Goal: Task Accomplishment & Management: Manage account settings

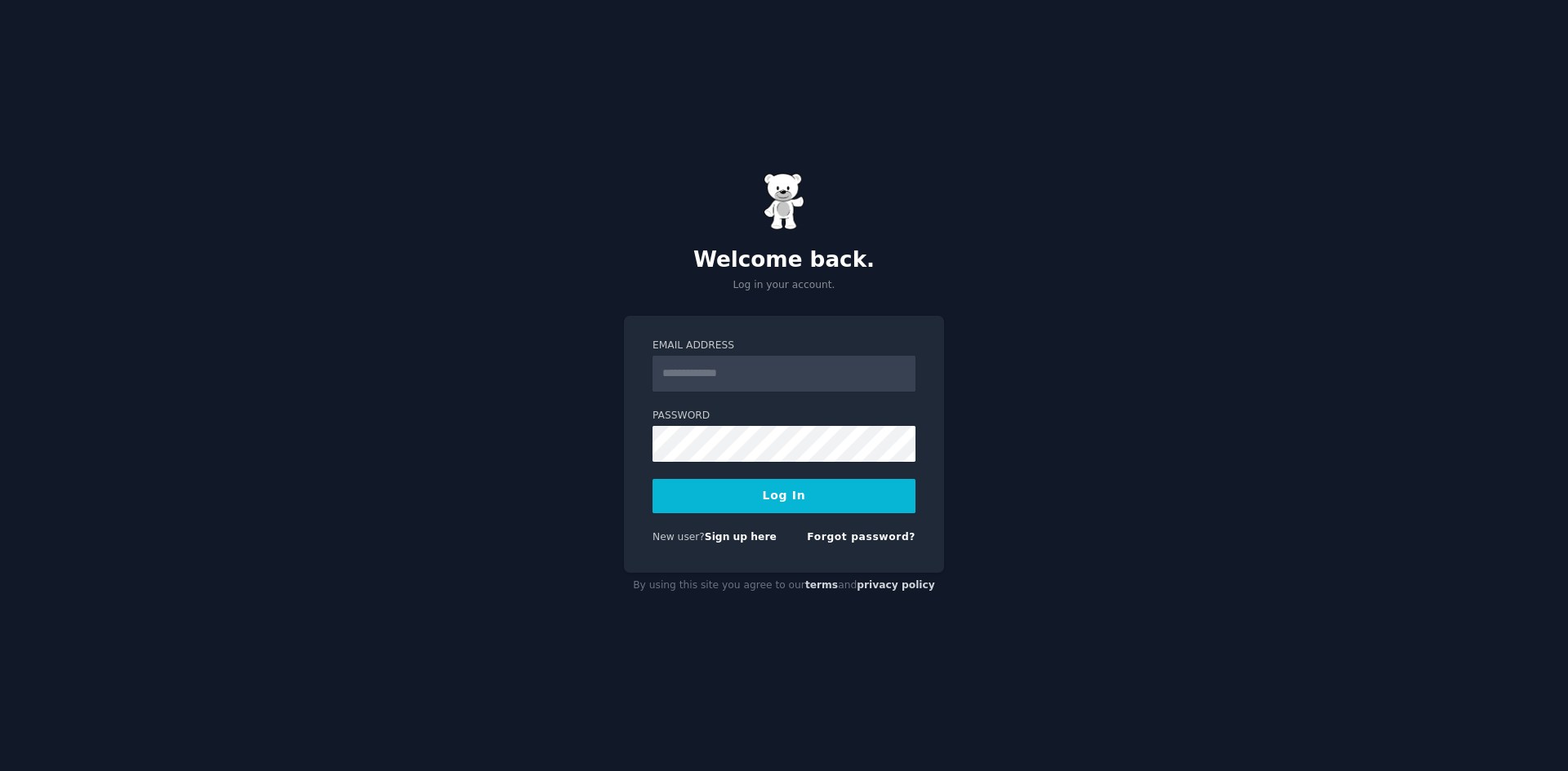
click at [700, 375] on input "Email Address" at bounding box center [784, 374] width 263 height 36
type input "**********"
click at [652, 479] on button "Log In" at bounding box center [784, 496] width 263 height 34
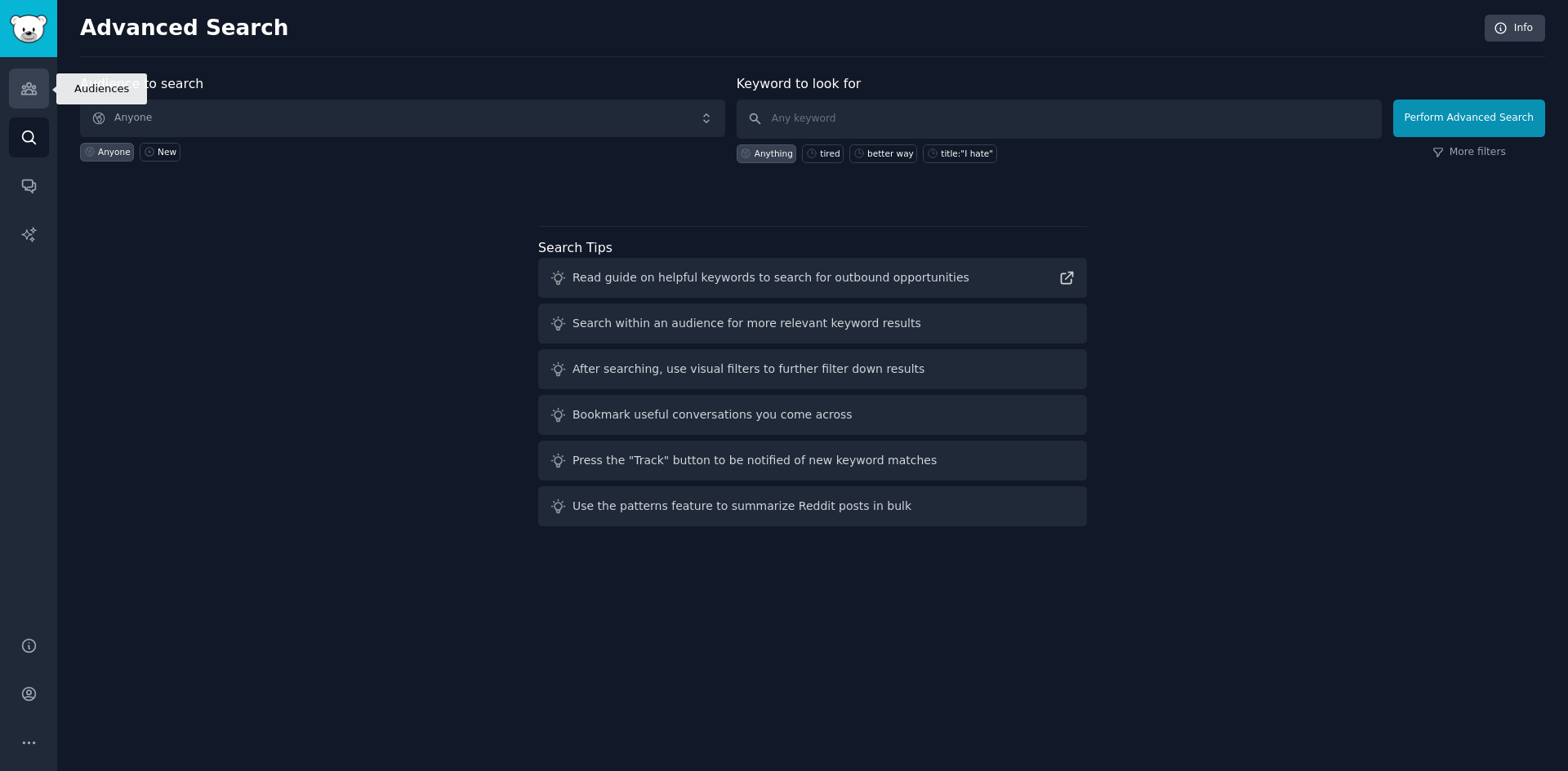
click at [24, 94] on icon "Sidebar" at bounding box center [28, 89] width 15 height 11
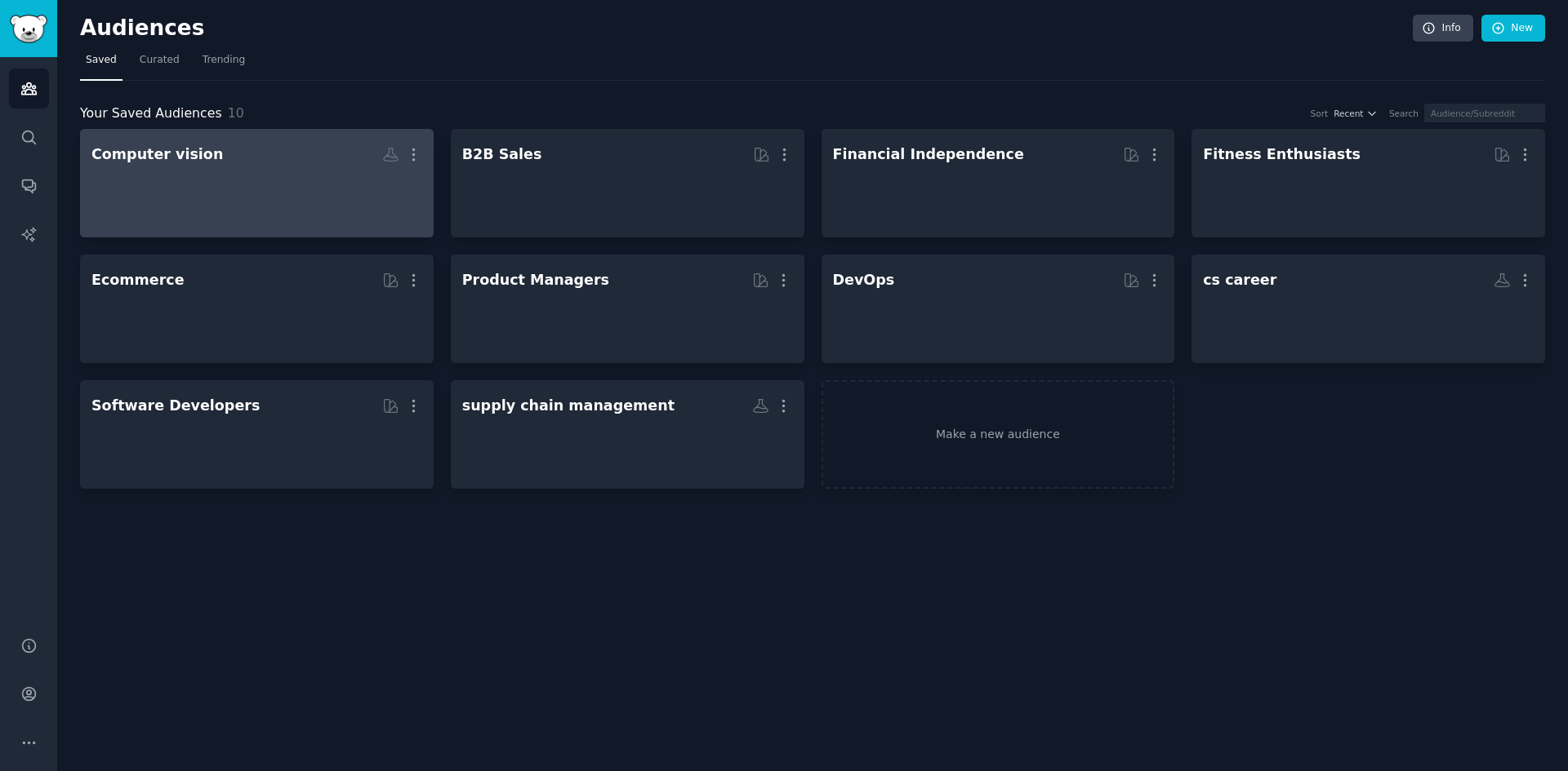
click at [259, 203] on div at bounding box center [257, 197] width 331 height 57
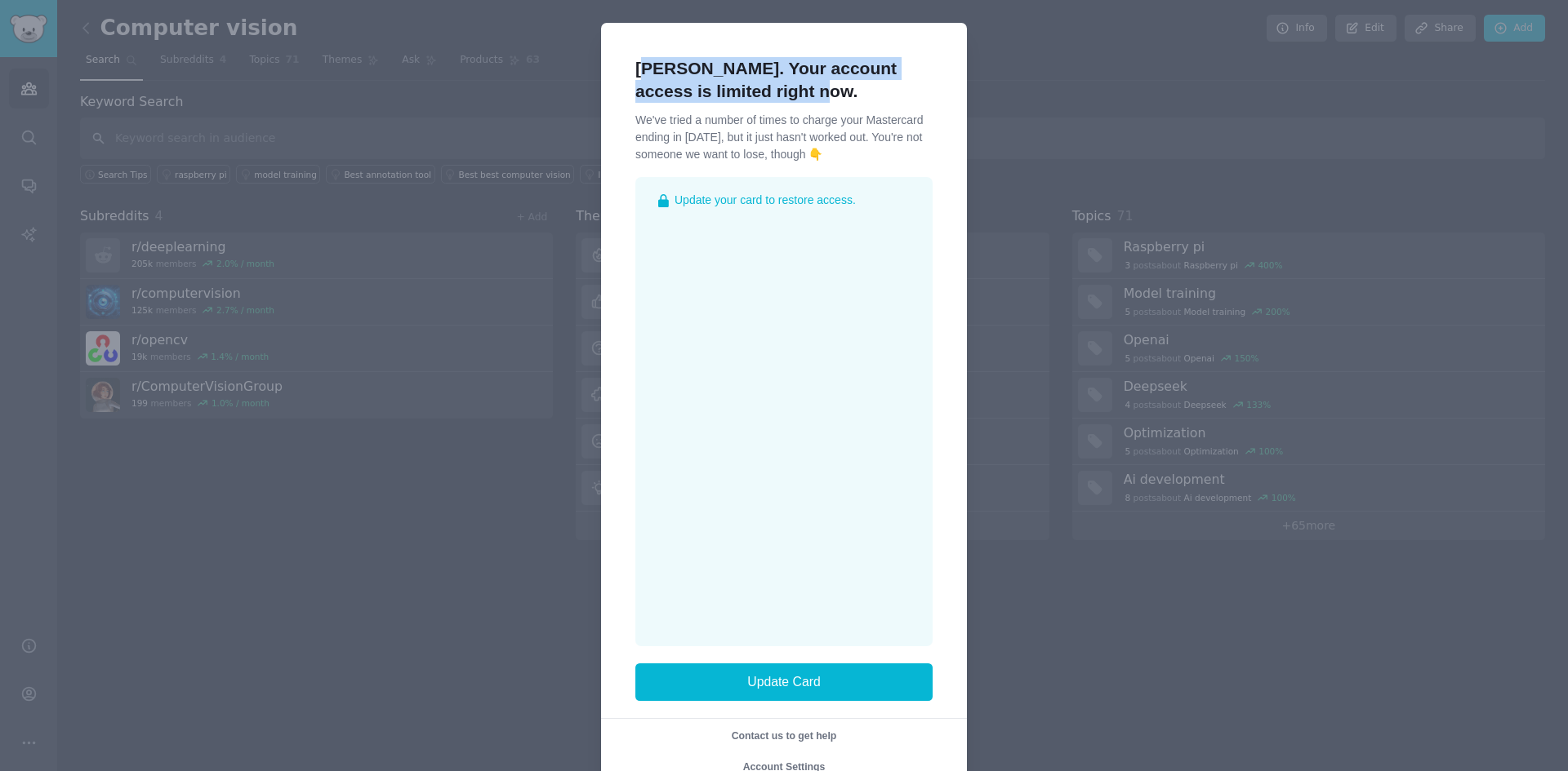
drag, startPoint x: 638, startPoint y: 63, endPoint x: 839, endPoint y: 91, distance: 202.9
click at [839, 91] on h1 "Hey, john. Your account access is limited right now." at bounding box center [784, 79] width 297 height 45
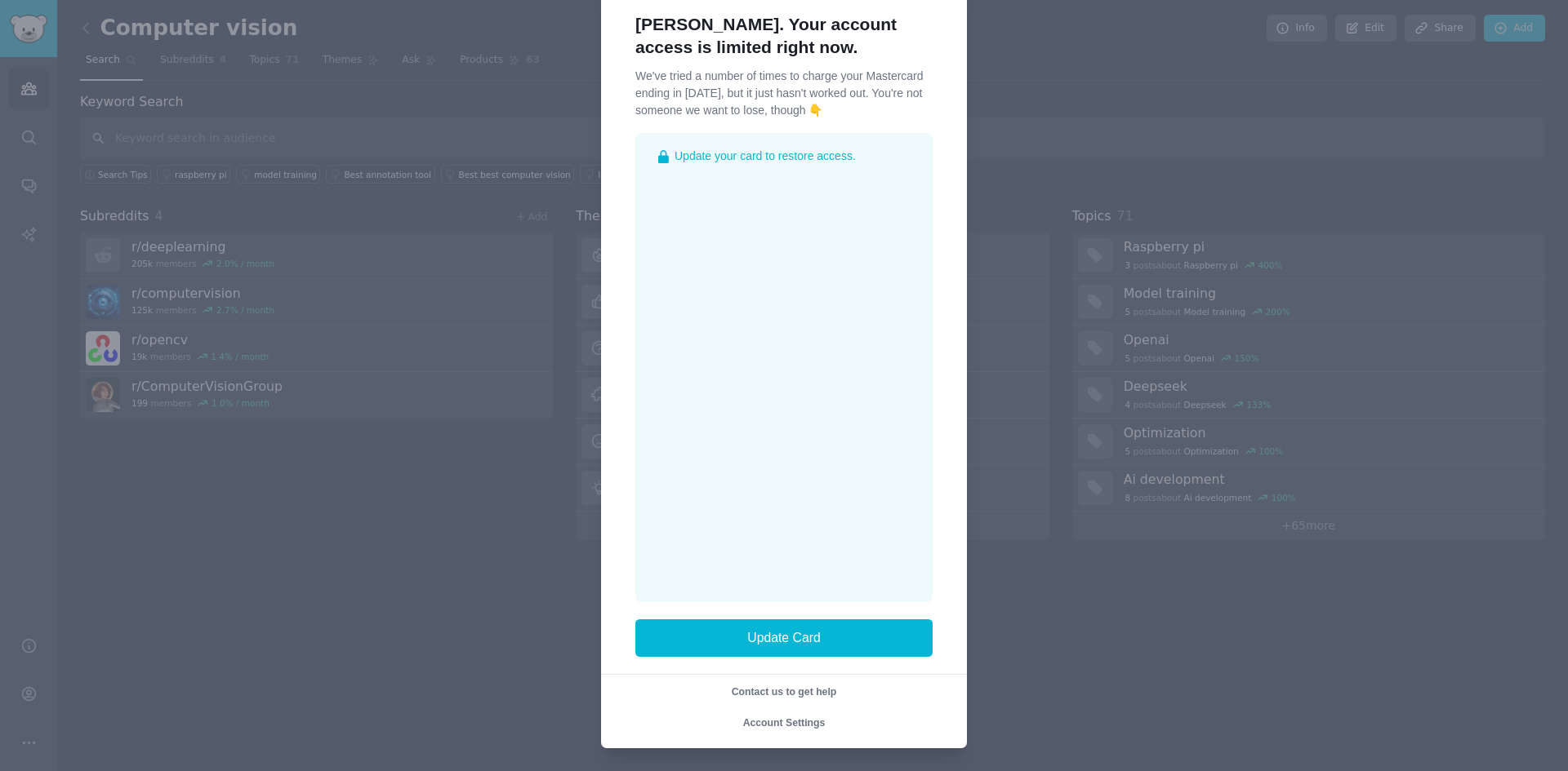
click at [1137, 625] on div at bounding box center [784, 386] width 1568 height 771
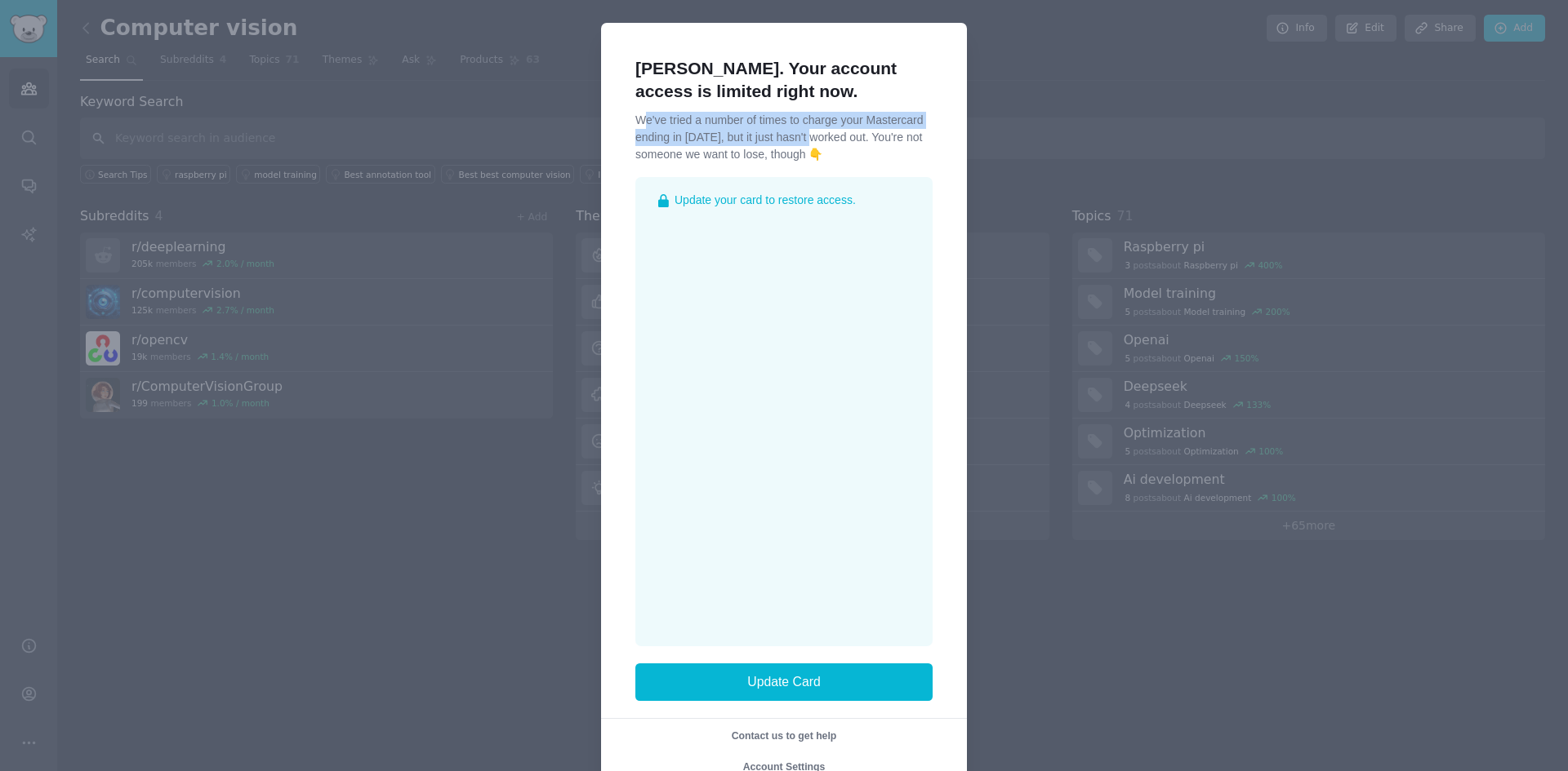
drag, startPoint x: 632, startPoint y: 114, endPoint x: 802, endPoint y: 144, distance: 172.6
click at [802, 144] on div "Hey, john. Your account access is limited right now. We've tried a number of ti…" at bounding box center [784, 407] width 332 height 735
click at [847, 141] on p "We've tried a number of times to charge your Mastercard ending in 1771, but it …" at bounding box center [784, 137] width 297 height 51
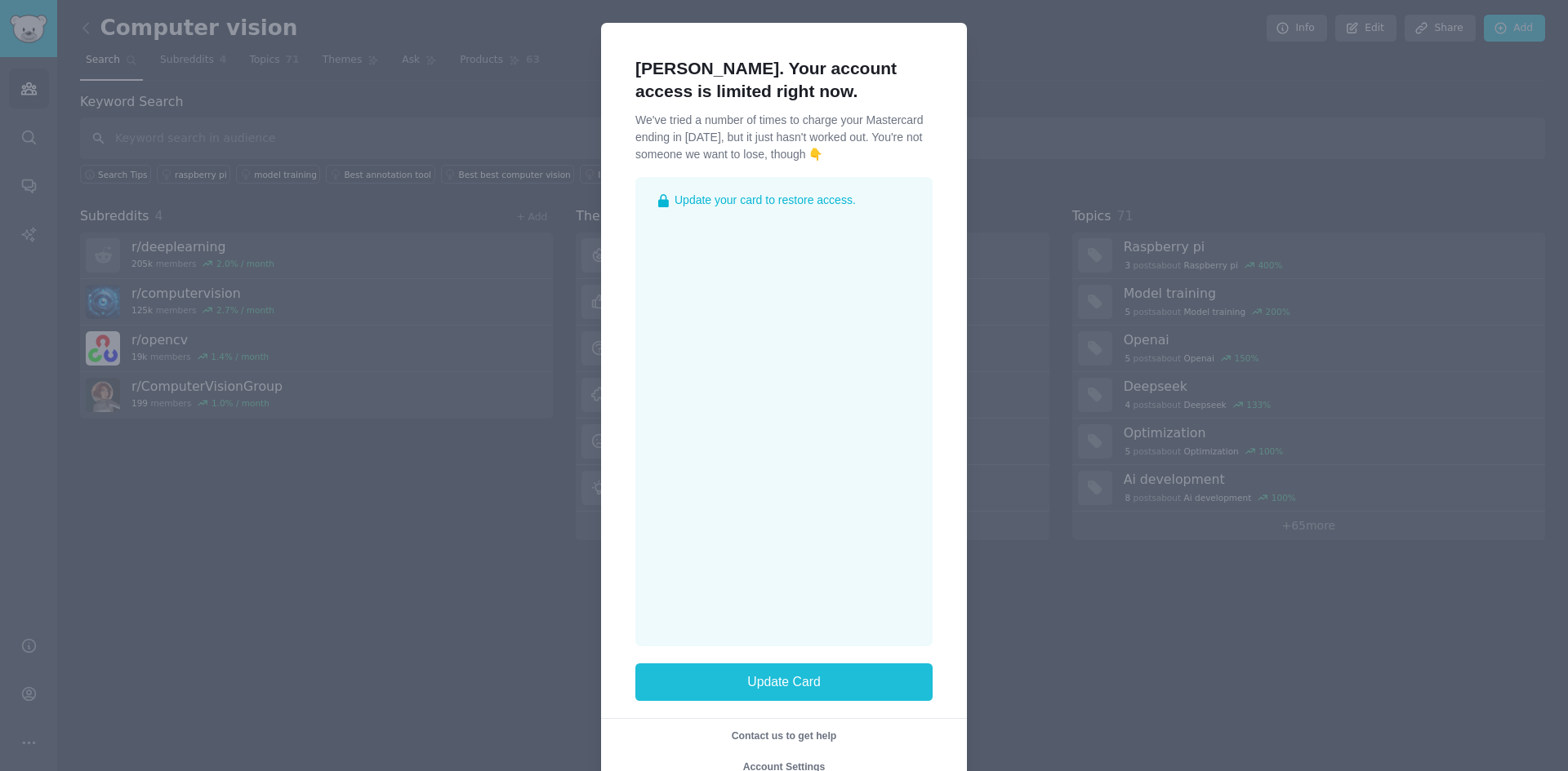
scroll to position [44, 0]
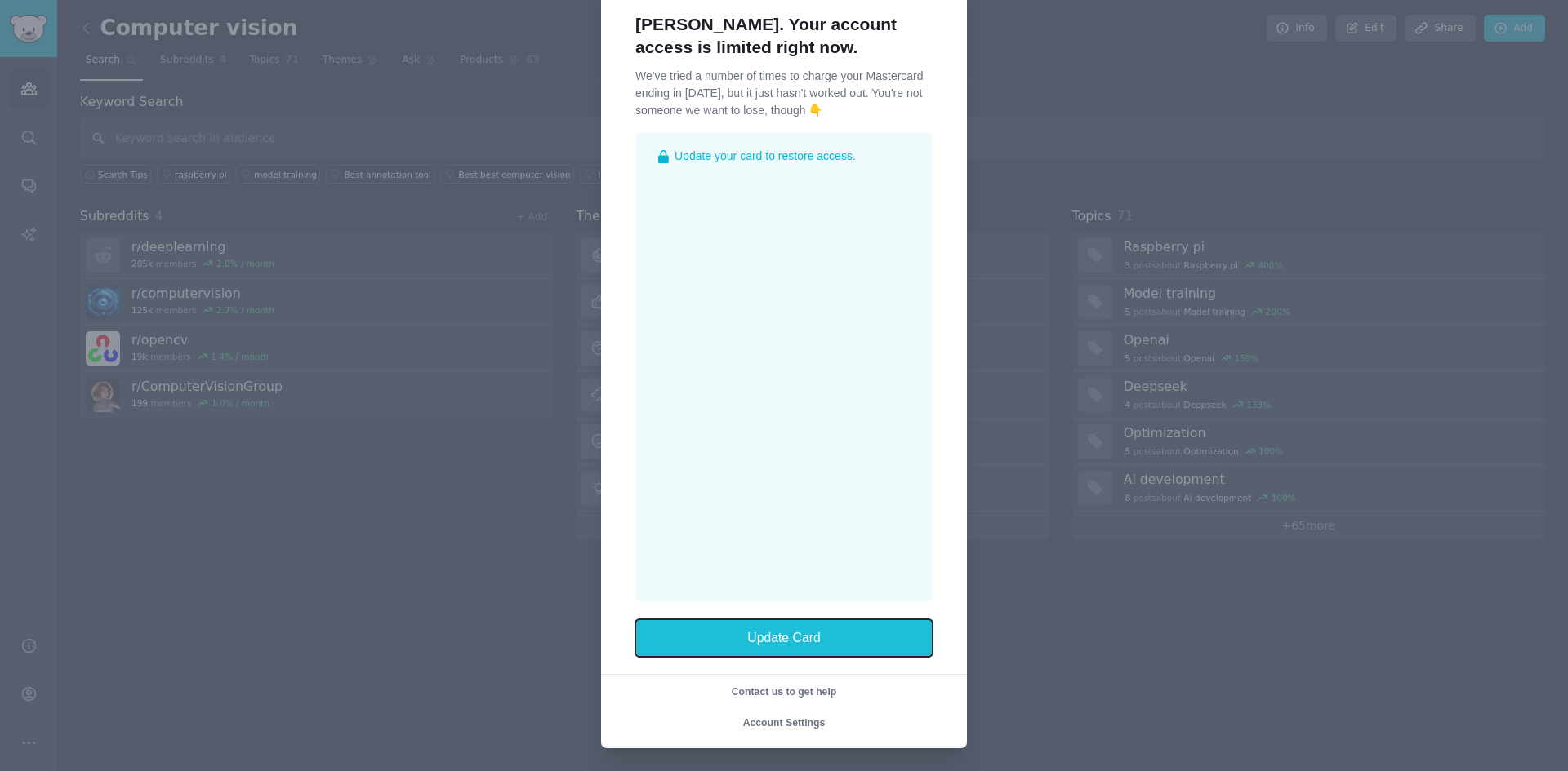
click at [833, 638] on button "Update Card" at bounding box center [784, 639] width 297 height 38
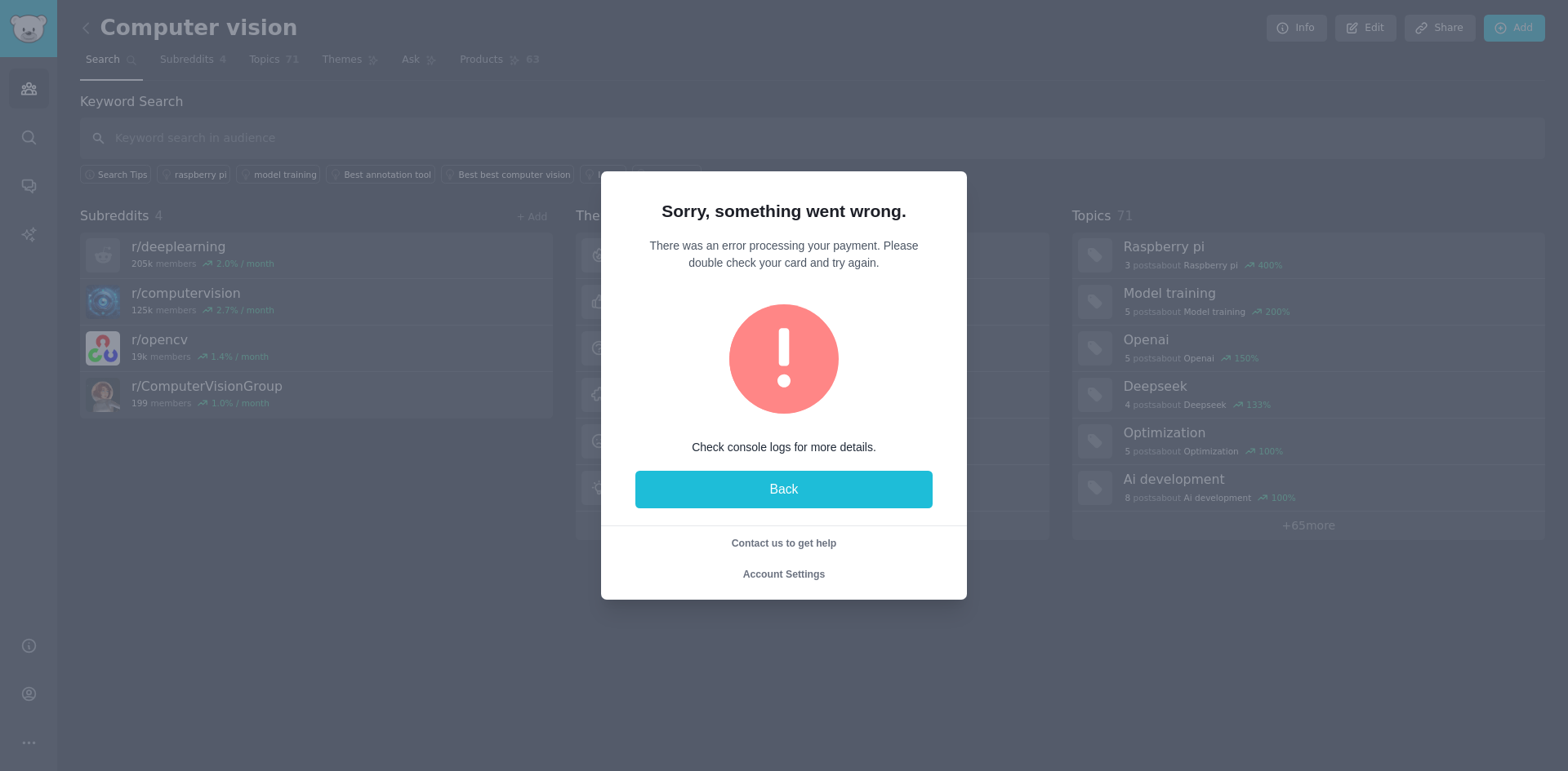
scroll to position [0, 0]
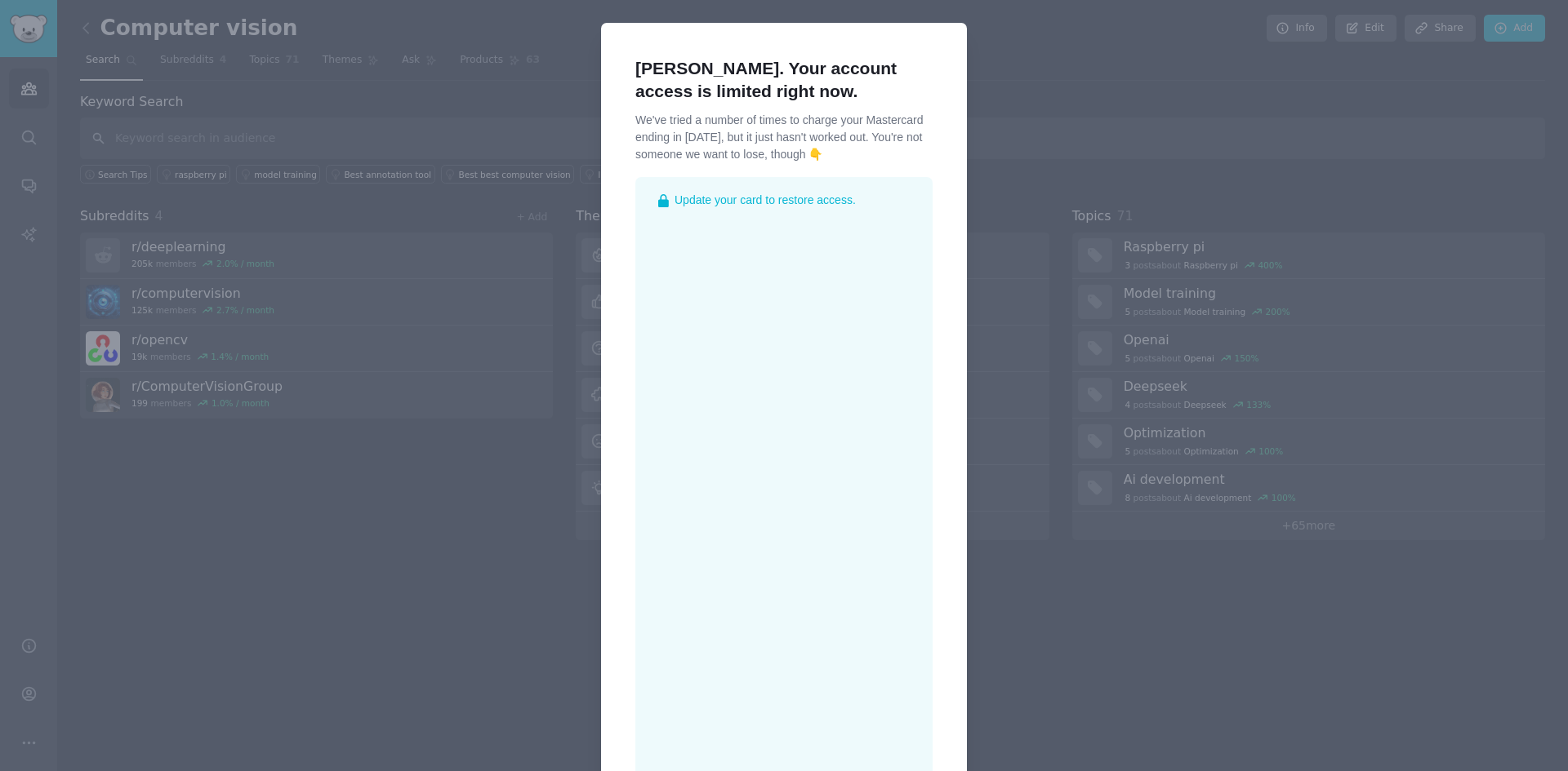
click at [551, 63] on div at bounding box center [784, 386] width 1568 height 771
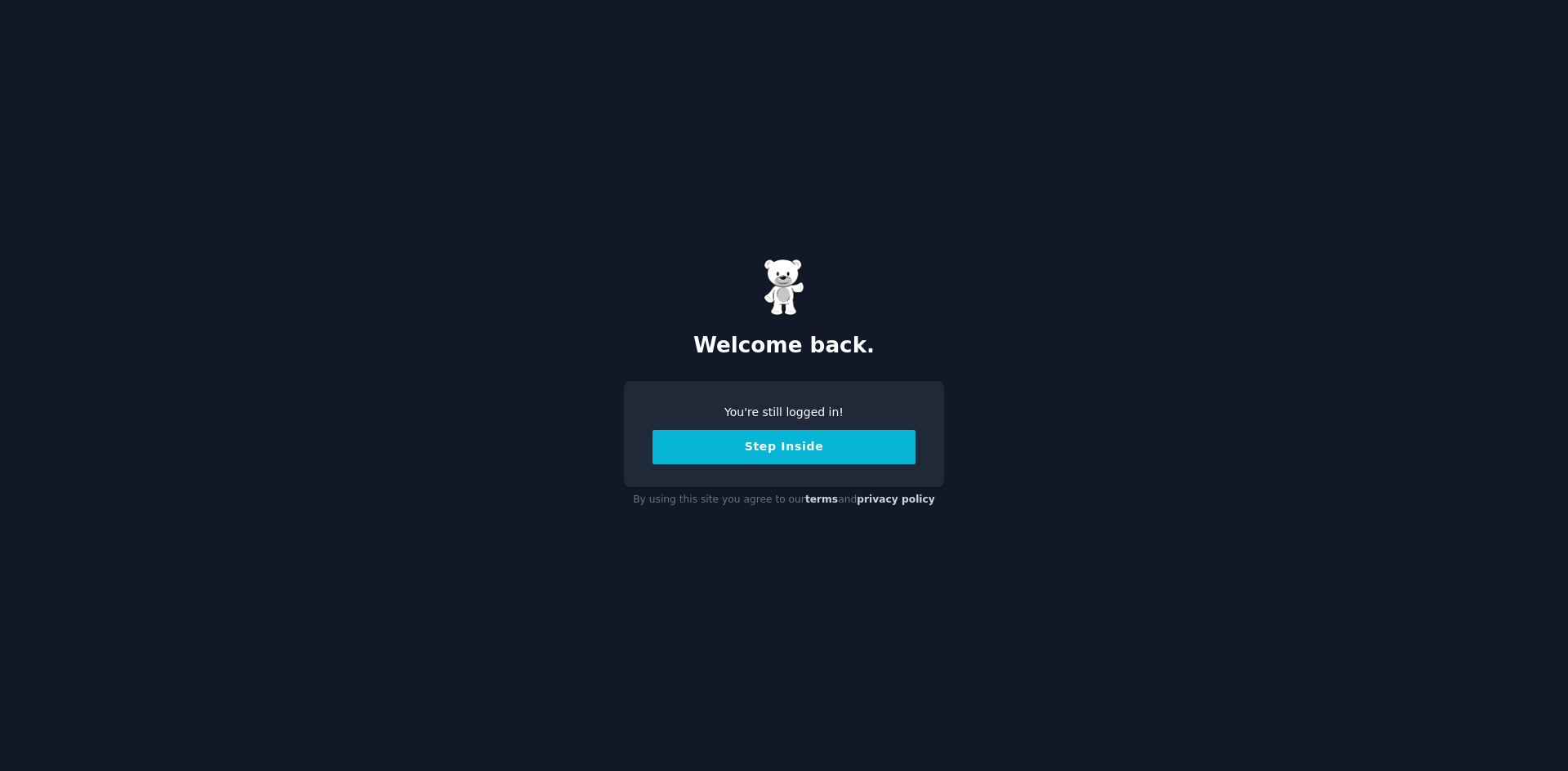
click at [730, 441] on button "Step Inside" at bounding box center [784, 447] width 263 height 34
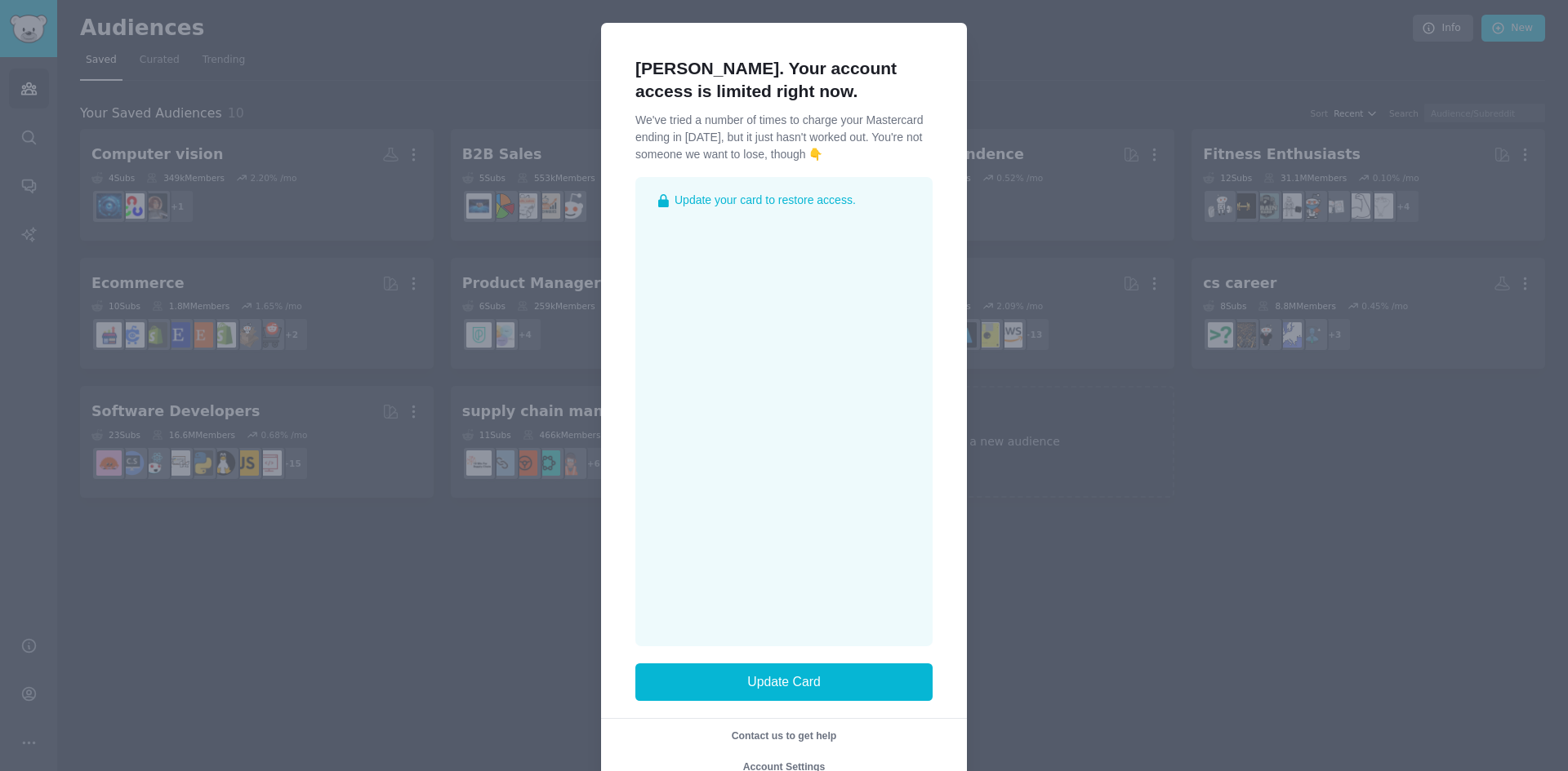
click at [786, 762] on span "Account Settings" at bounding box center [784, 767] width 82 height 11
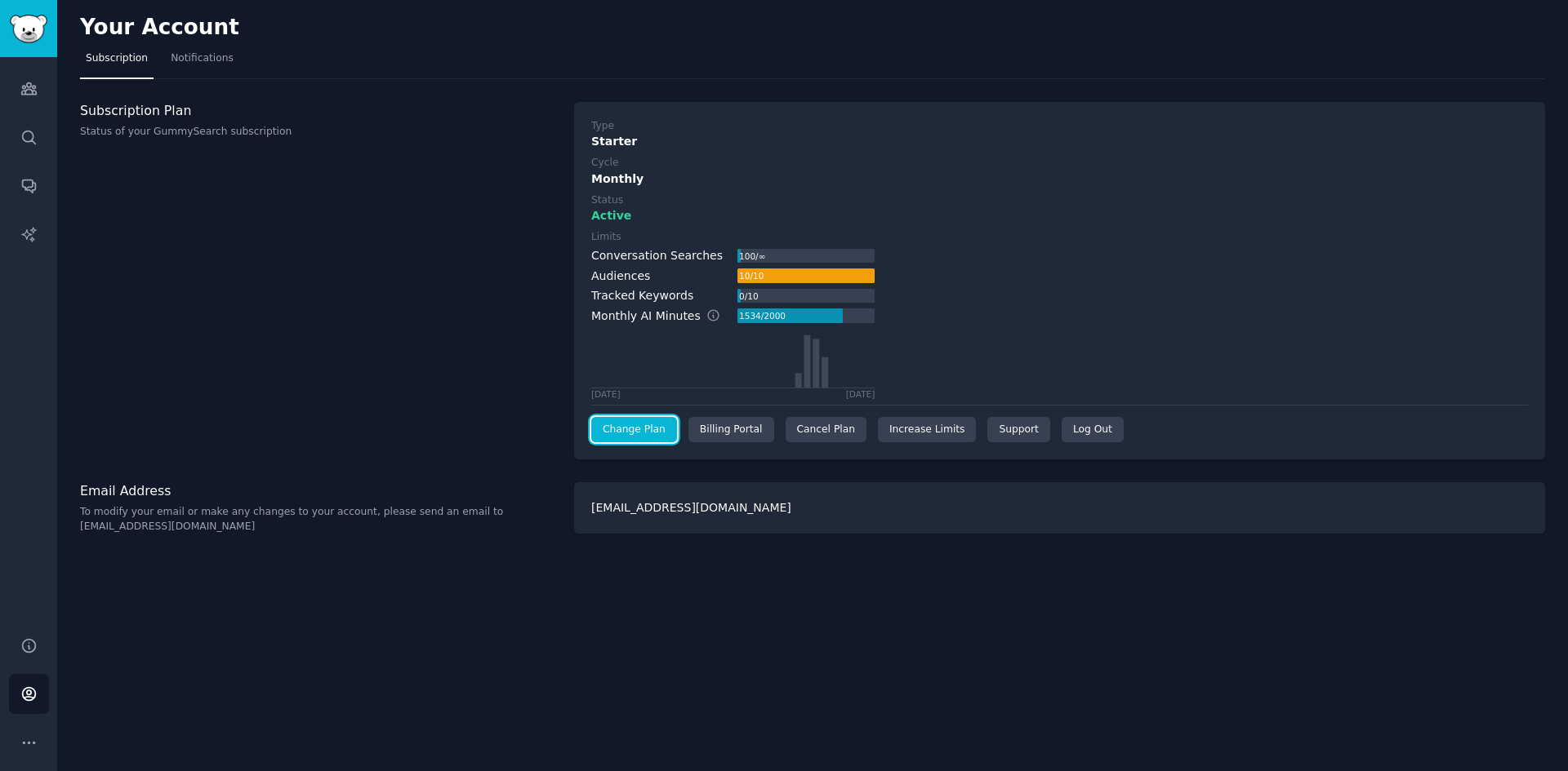
click at [648, 423] on link "Change Plan" at bounding box center [633, 430] width 86 height 26
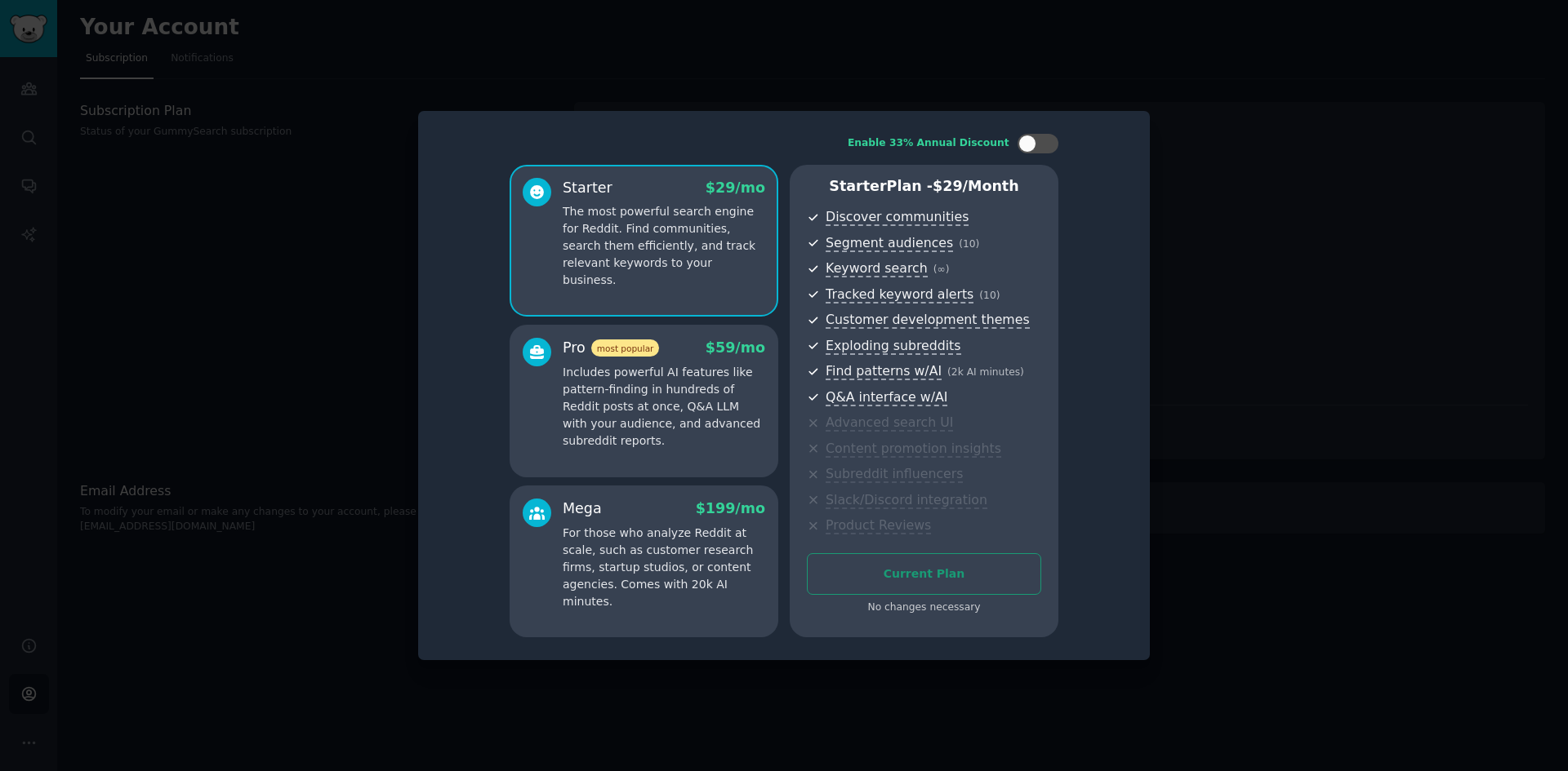
click at [1217, 181] on div at bounding box center [784, 386] width 1568 height 771
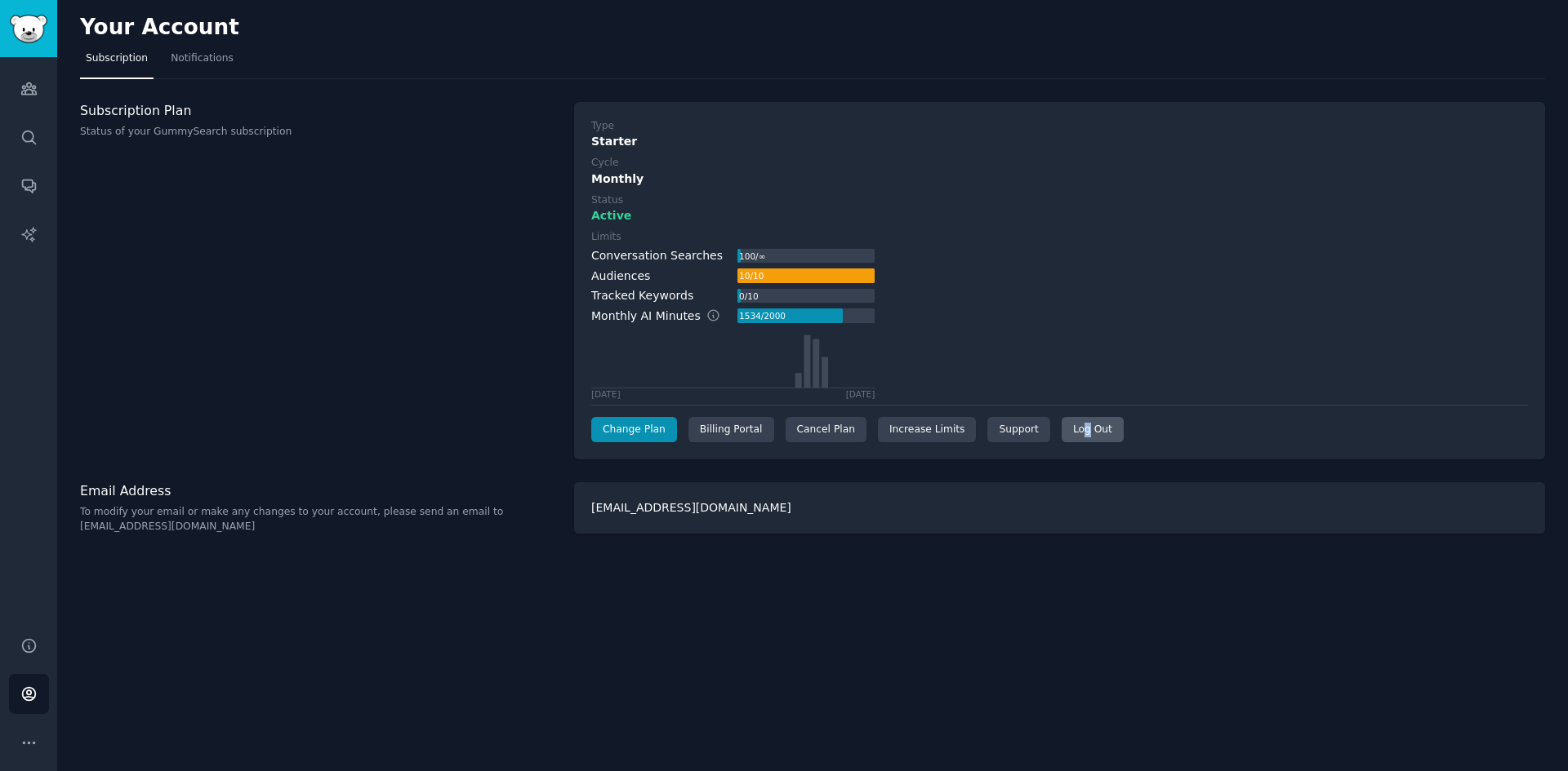
click at [1061, 422] on div "Log Out" at bounding box center [1093, 430] width 62 height 26
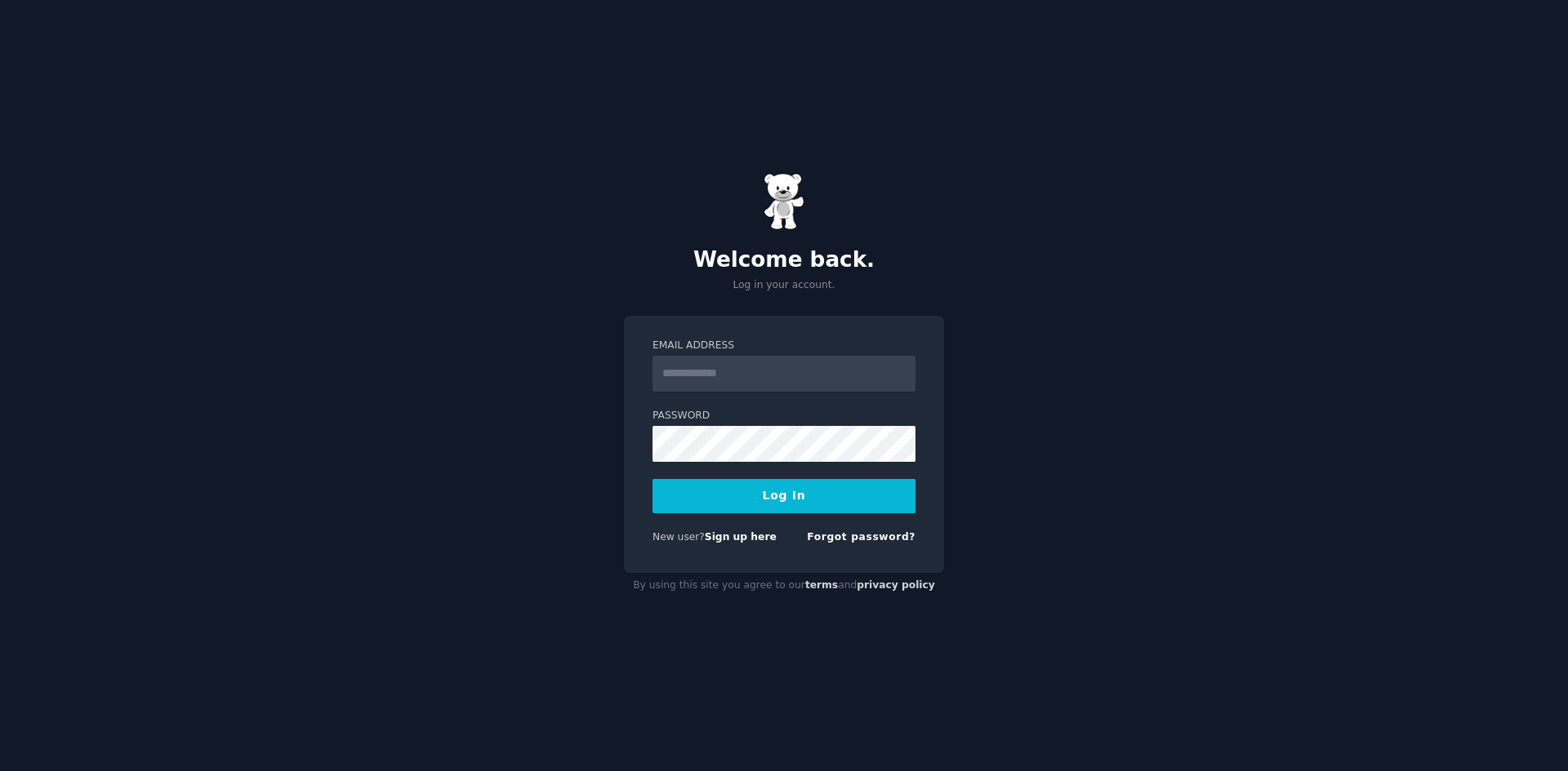
click at [735, 376] on input "Email Address" at bounding box center [784, 374] width 263 height 36
click at [730, 383] on input "Email Address" at bounding box center [784, 374] width 263 height 36
type input "*******"
click at [849, 533] on link "Forgot password?" at bounding box center [861, 537] width 109 height 11
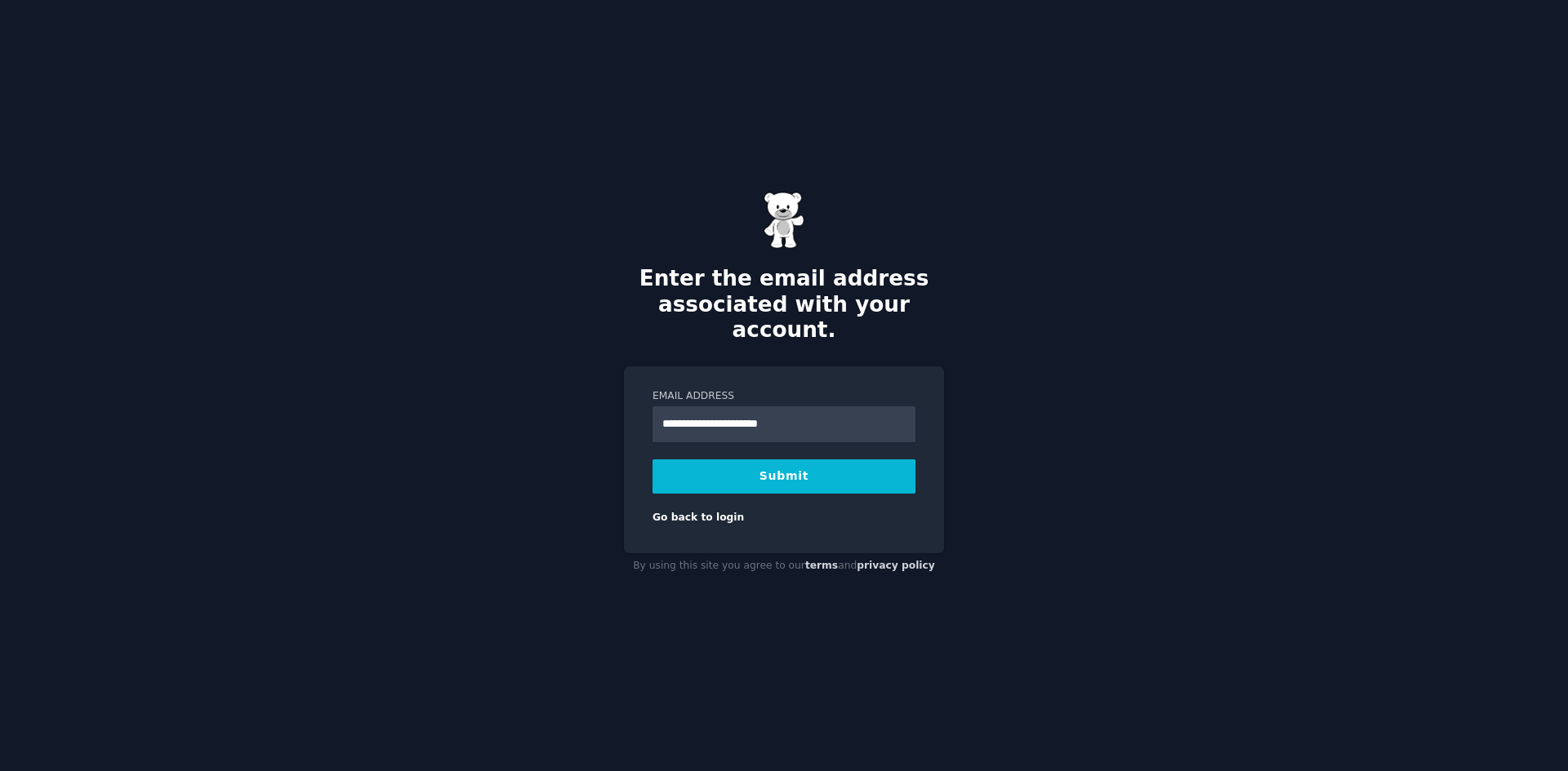
type input "**********"
click at [652, 459] on button "Submit" at bounding box center [784, 476] width 263 height 34
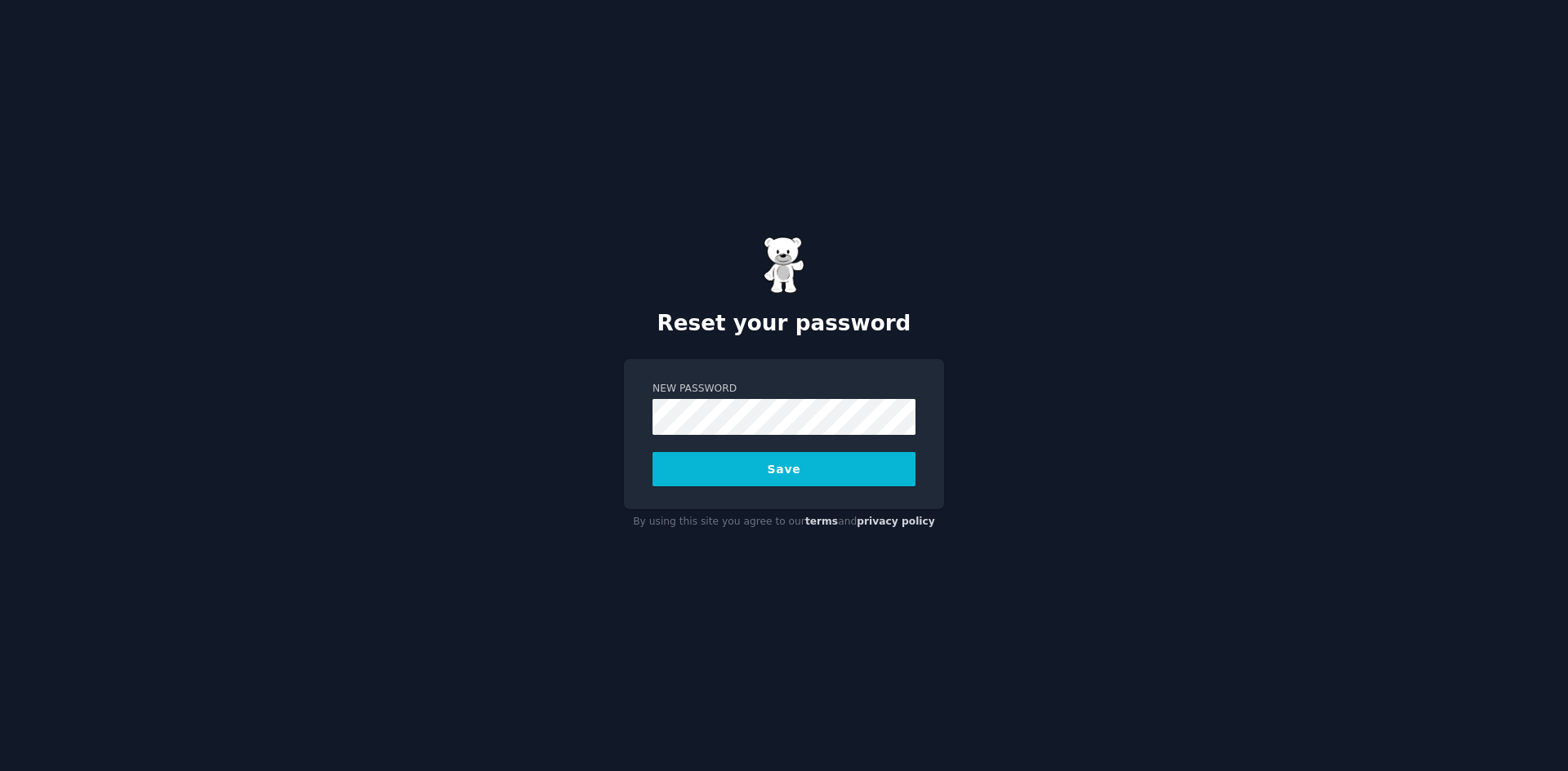
click at [652, 453] on button "Save" at bounding box center [784, 470] width 263 height 34
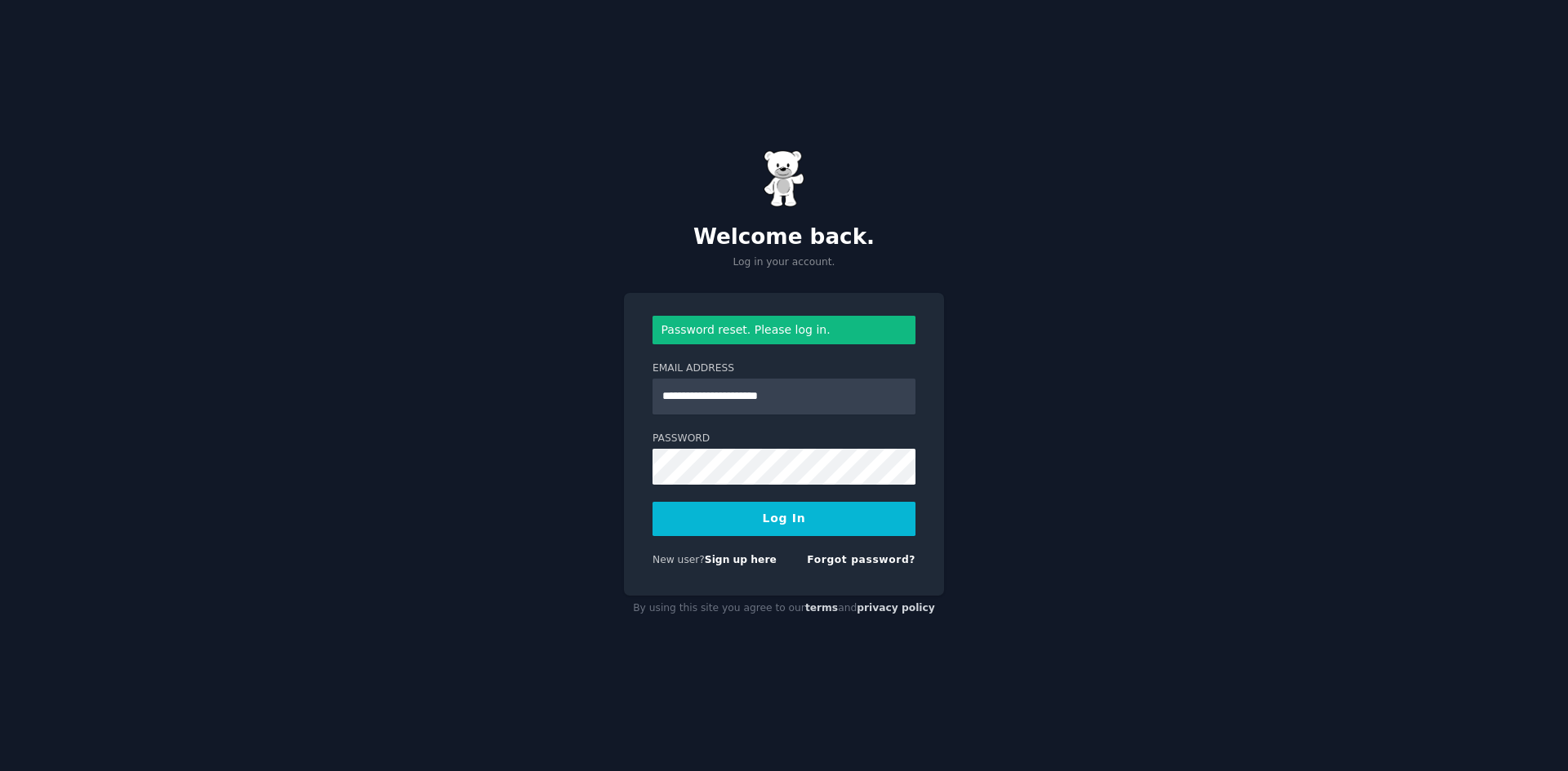
type input "**********"
click at [652, 502] on button "Log In" at bounding box center [784, 519] width 263 height 34
